Goal: Complete application form

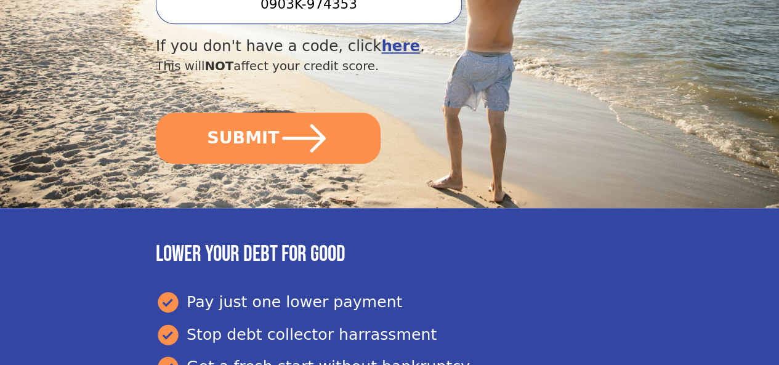
scroll to position [485, 0]
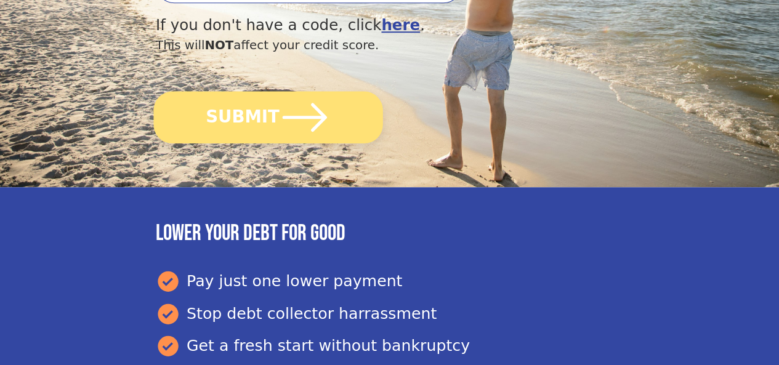
click at [347, 132] on button "SUBMIT" at bounding box center [267, 117] width 229 height 52
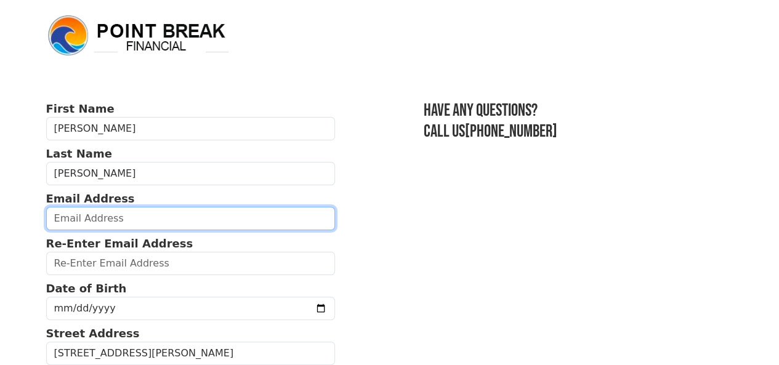
click at [134, 227] on input "email" at bounding box center [190, 218] width 289 height 23
click at [135, 227] on input "email" at bounding box center [190, 218] width 289 height 23
type input "[EMAIL_ADDRESS][DOMAIN_NAME]"
type input "[PHONE_NUMBER]"
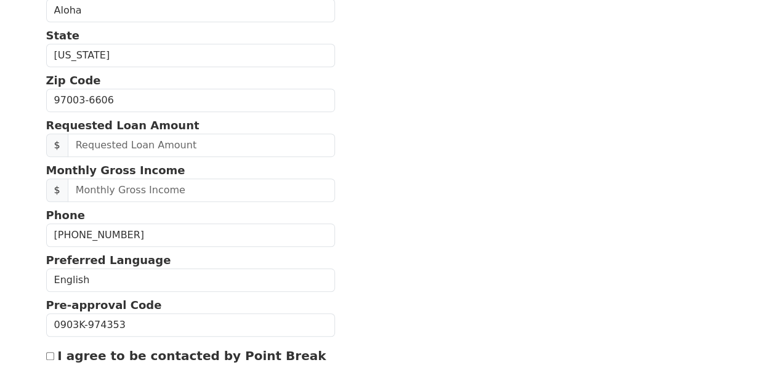
scroll to position [403, 0]
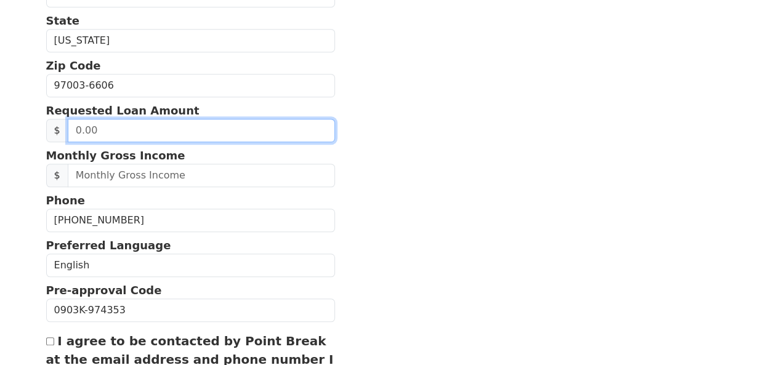
click at [99, 142] on input "text" at bounding box center [201, 130] width 267 height 23
type input "30,000.00"
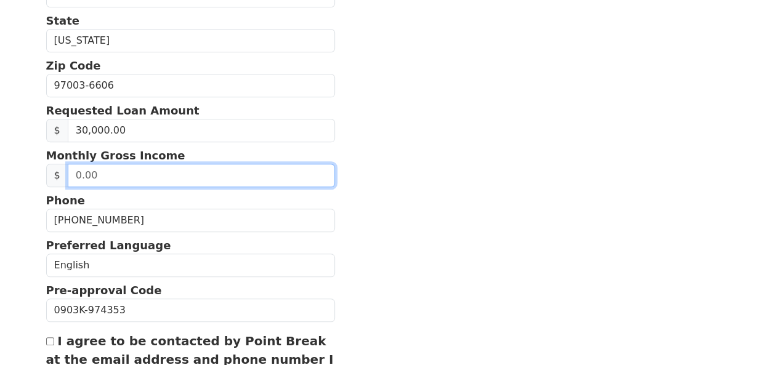
click at [90, 187] on input "text" at bounding box center [201, 175] width 267 height 23
type input "15,000.00"
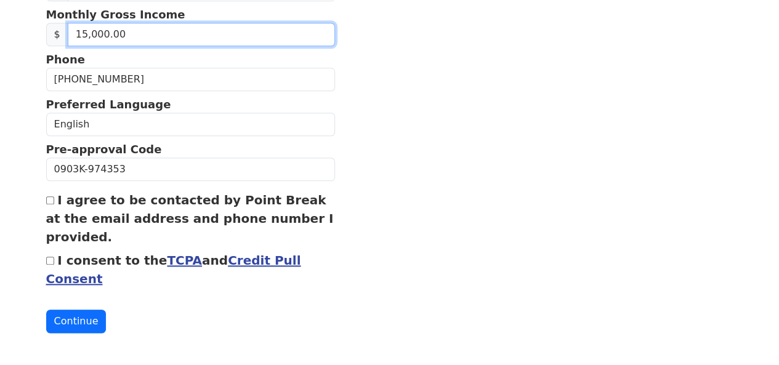
scroll to position [545, 0]
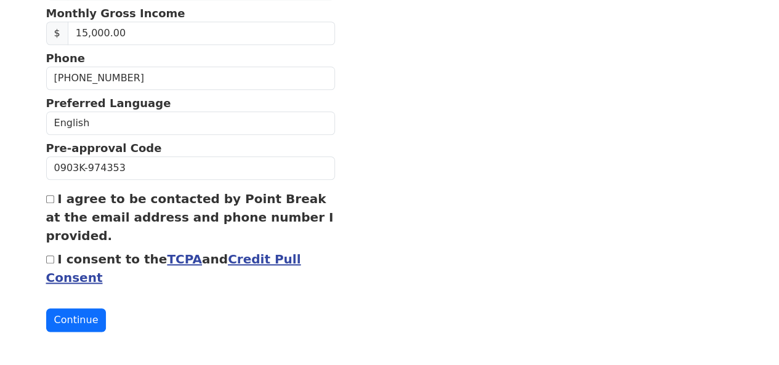
click at [49, 203] on input "I agree to be contacted by Point Break at the email address and phone number I …" at bounding box center [50, 199] width 8 height 8
checkbox input "true"
click at [49, 264] on input "I consent to the TCPA and Credit Pull Consent" at bounding box center [50, 260] width 8 height 8
checkbox input "true"
click at [73, 332] on button "Continue" at bounding box center [76, 320] width 60 height 23
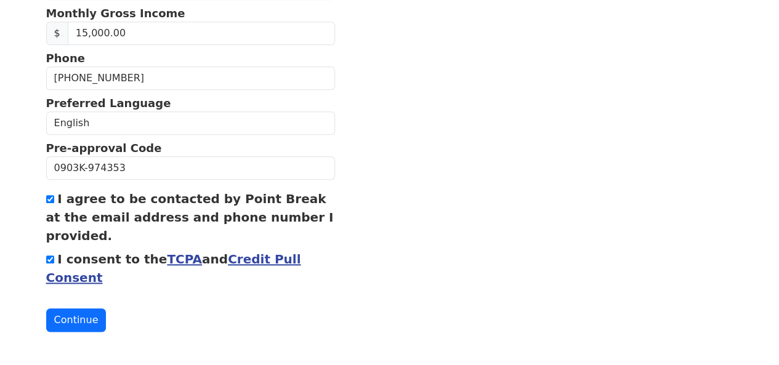
scroll to position [587, 0]
click at [82, 319] on button "Continue" at bounding box center [76, 320] width 60 height 23
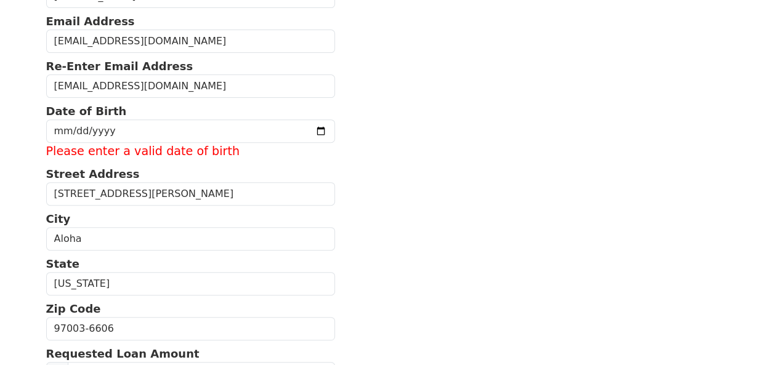
scroll to position [167, 0]
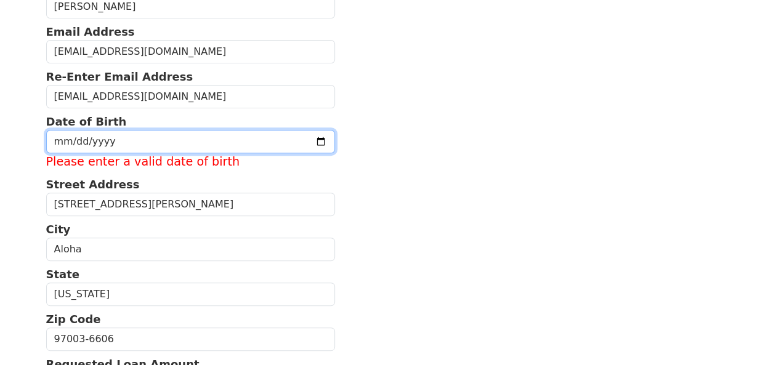
click at [74, 152] on input "date" at bounding box center [190, 141] width 289 height 23
click at [105, 150] on input "date" at bounding box center [190, 141] width 289 height 23
click at [95, 150] on input "date" at bounding box center [190, 141] width 289 height 23
click at [64, 150] on input "date" at bounding box center [190, 141] width 289 height 23
click at [63, 150] on input "date" at bounding box center [190, 141] width 289 height 23
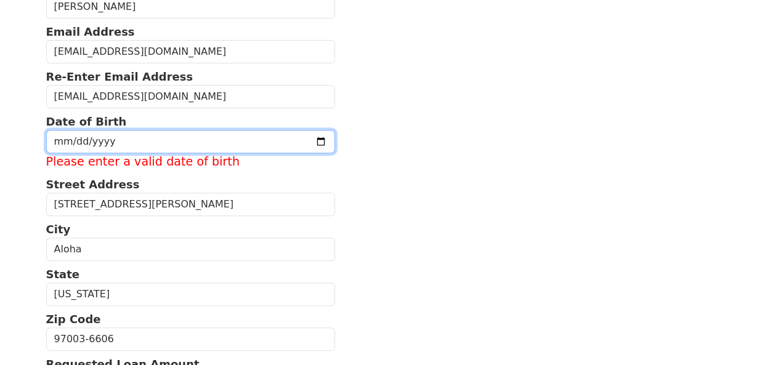
click at [95, 150] on input "date" at bounding box center [190, 141] width 289 height 23
type input "[DATE]"
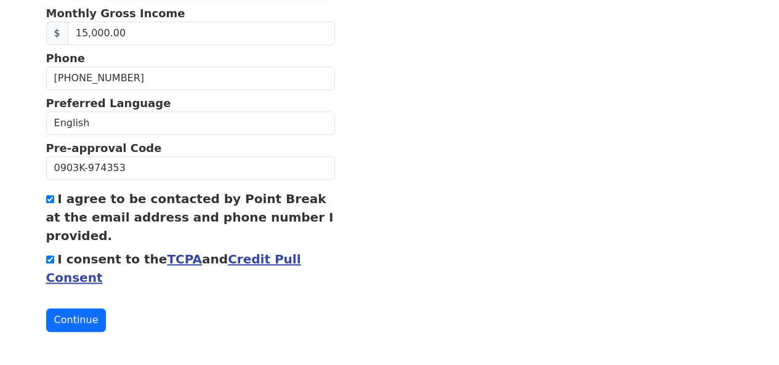
scroll to position [569, 0]
click at [79, 322] on button "Continue" at bounding box center [76, 320] width 60 height 23
